Goal: Task Accomplishment & Management: Manage account settings

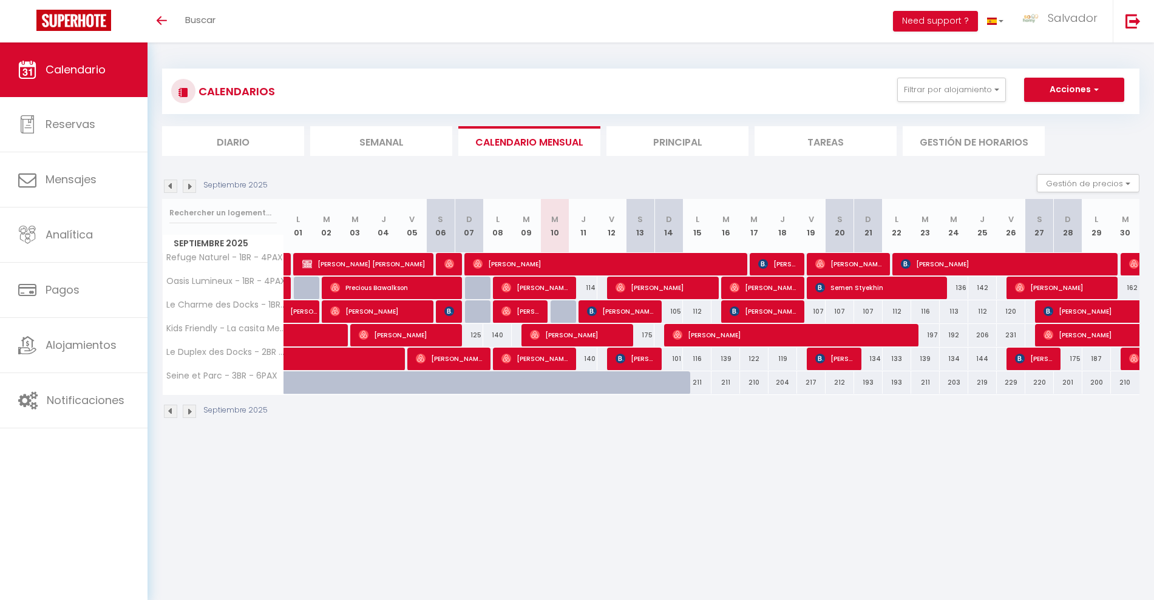
click at [191, 191] on img at bounding box center [189, 186] width 13 height 13
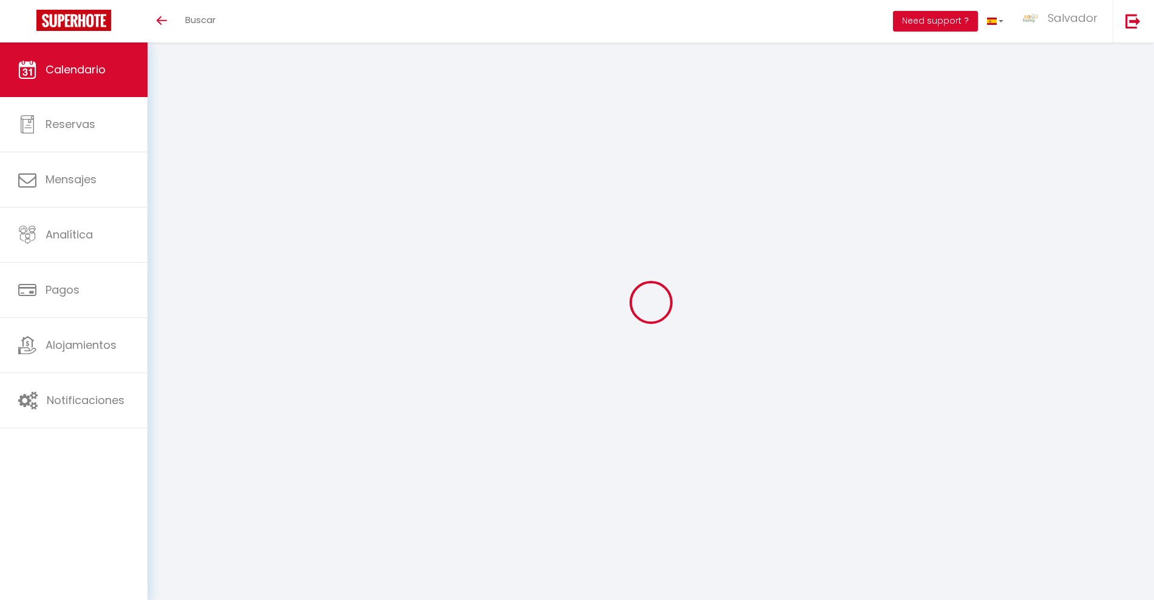
select select
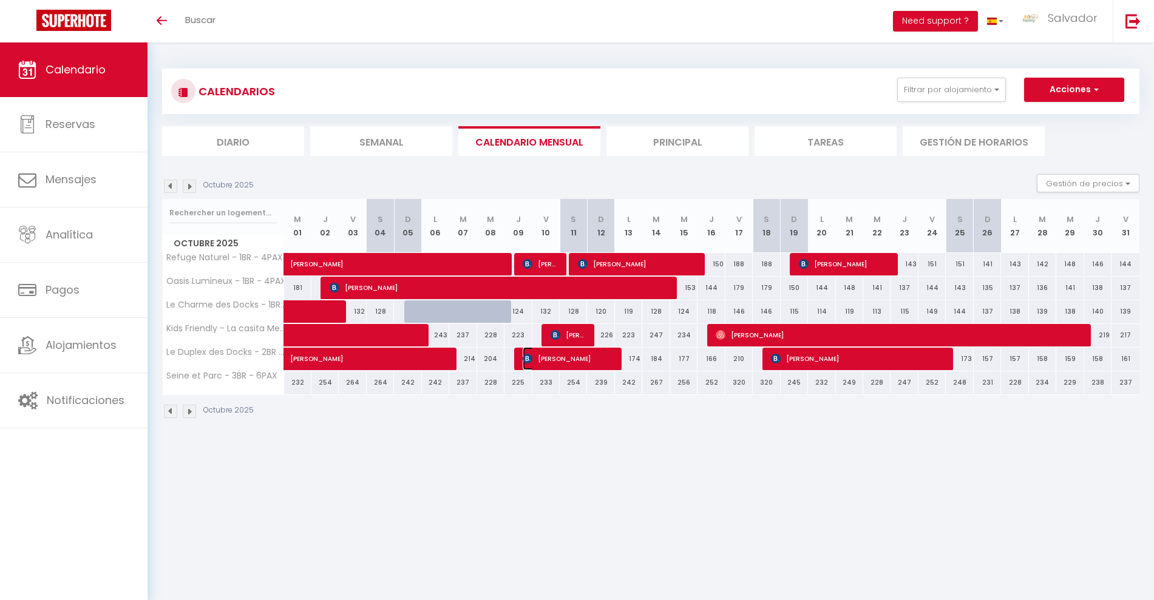
click at [552, 359] on span "[PERSON_NAME]" at bounding box center [568, 358] width 91 height 23
select select "OK"
select select "0"
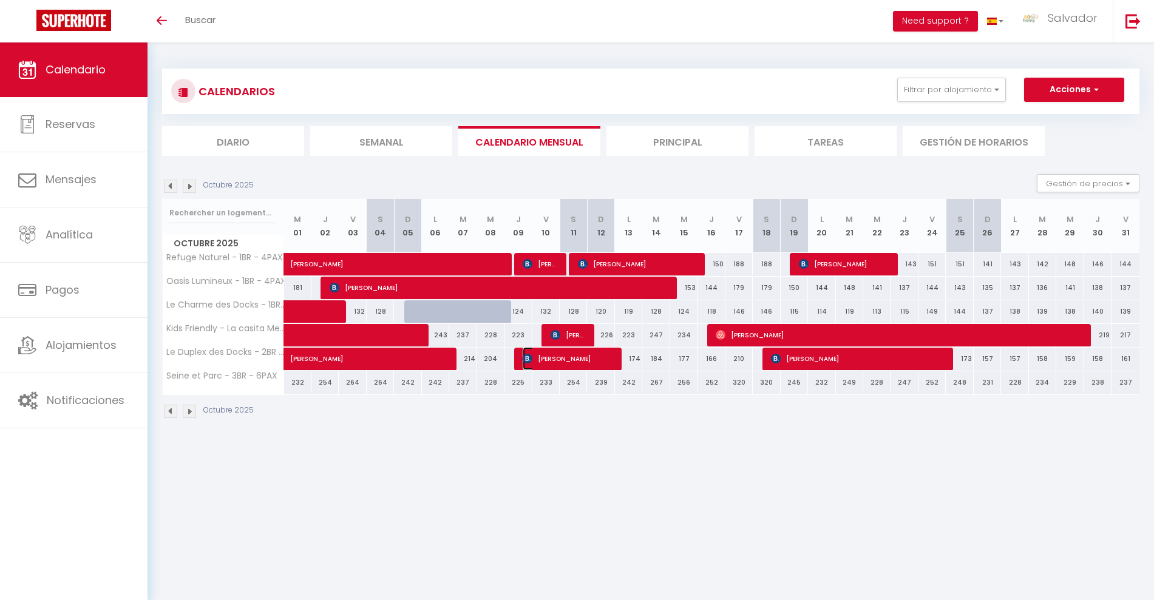
select select "1"
select select
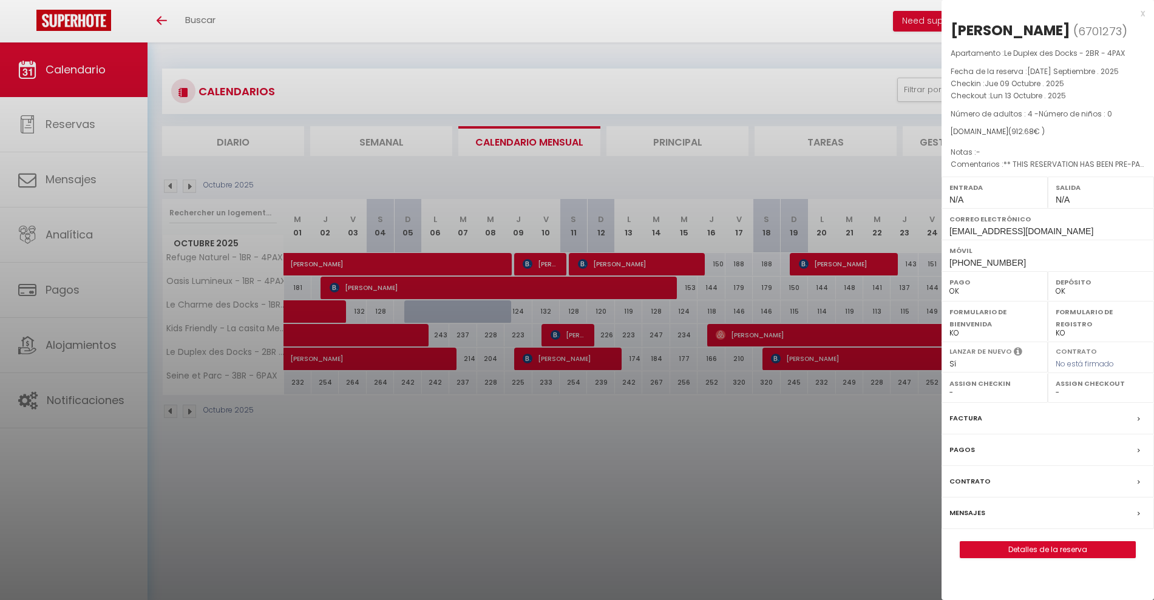
click at [695, 441] on div at bounding box center [577, 300] width 1154 height 600
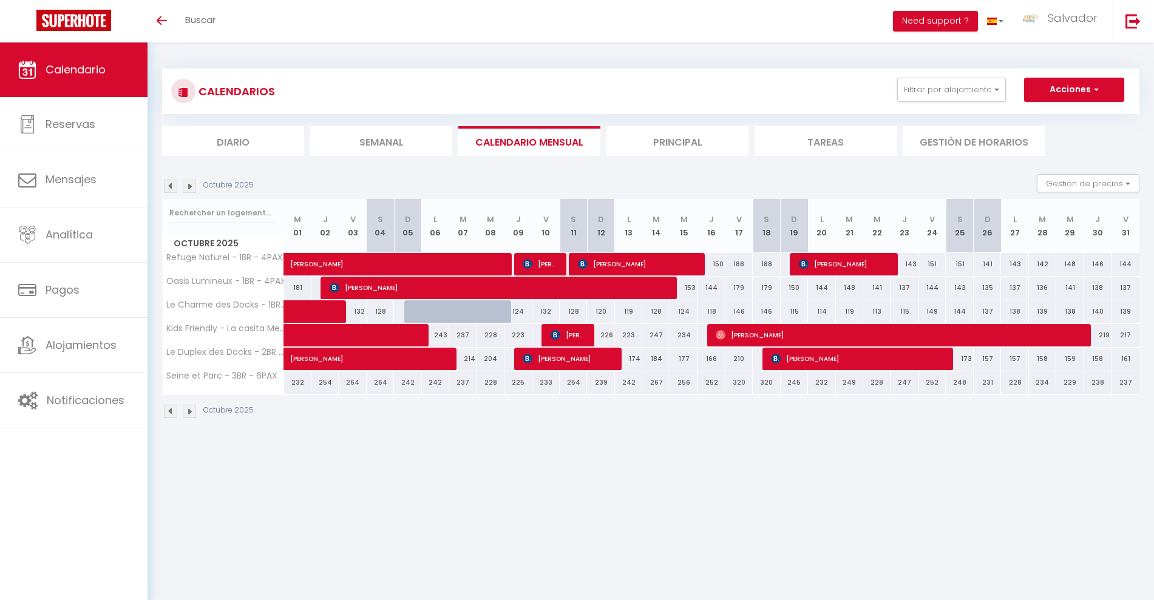
click at [189, 185] on img at bounding box center [189, 186] width 13 height 13
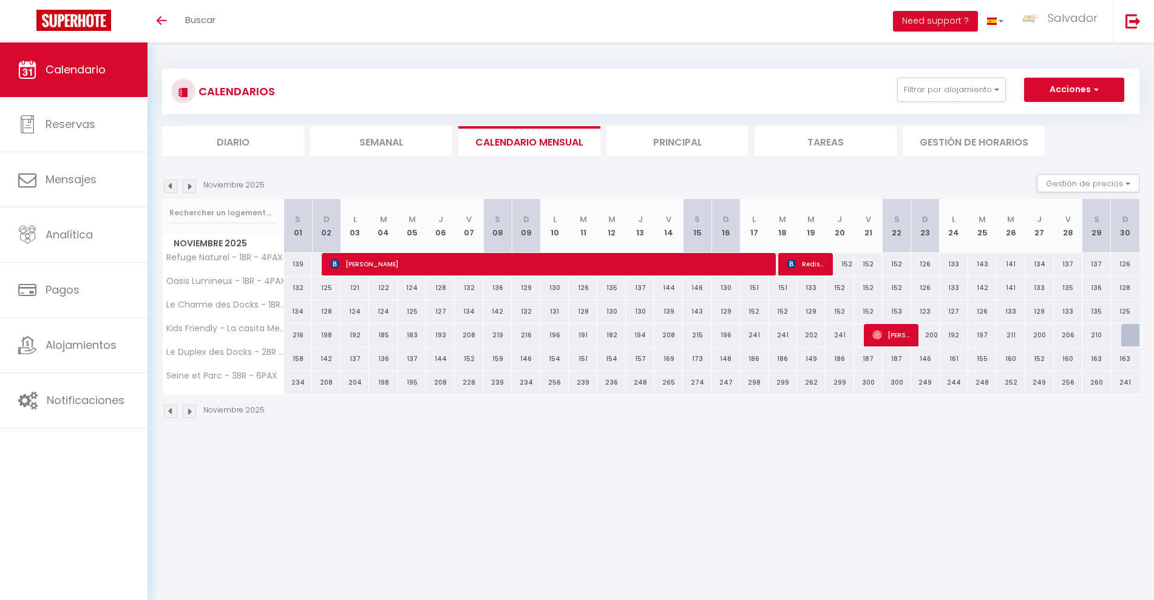
click at [202, 185] on div "Noviembre 2025" at bounding box center [215, 186] width 106 height 13
click at [195, 186] on div "Noviembre 2025" at bounding box center [215, 186] width 106 height 13
click at [192, 185] on img at bounding box center [189, 186] width 13 height 13
